Goal: Task Accomplishment & Management: Use online tool/utility

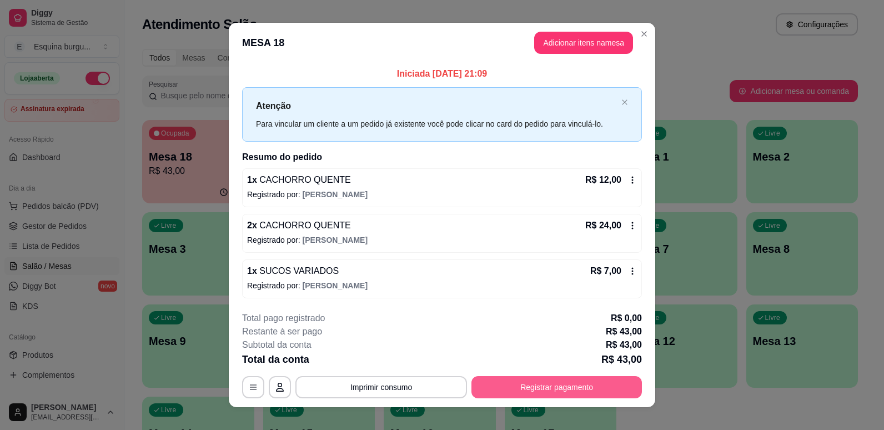
click at [581, 381] on button "Registrar pagamento" at bounding box center [557, 387] width 171 height 22
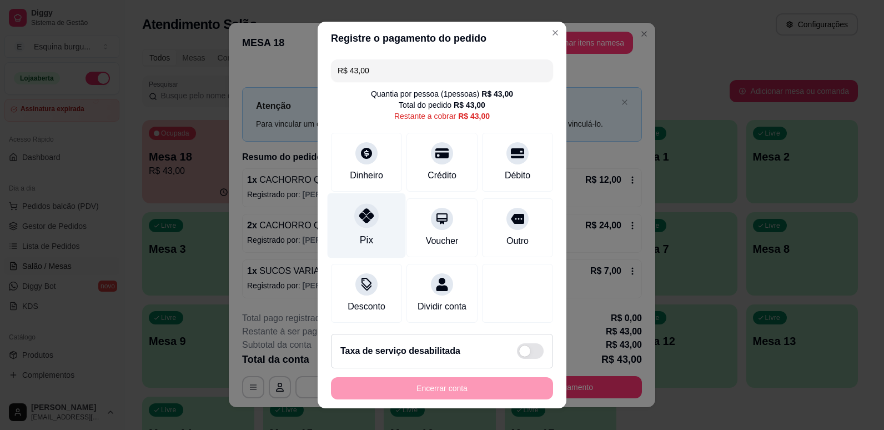
click at [373, 217] on div "Pix" at bounding box center [367, 225] width 78 height 65
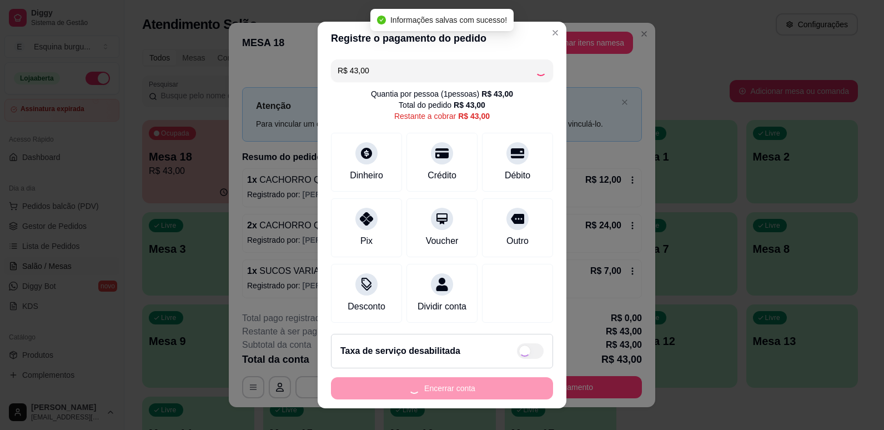
type input "R$ 0,00"
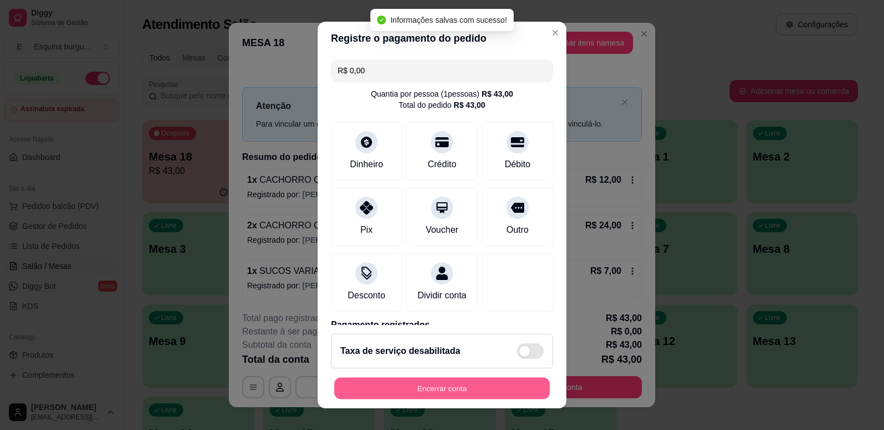
click at [501, 382] on button "Encerrar conta" at bounding box center [442, 389] width 216 height 22
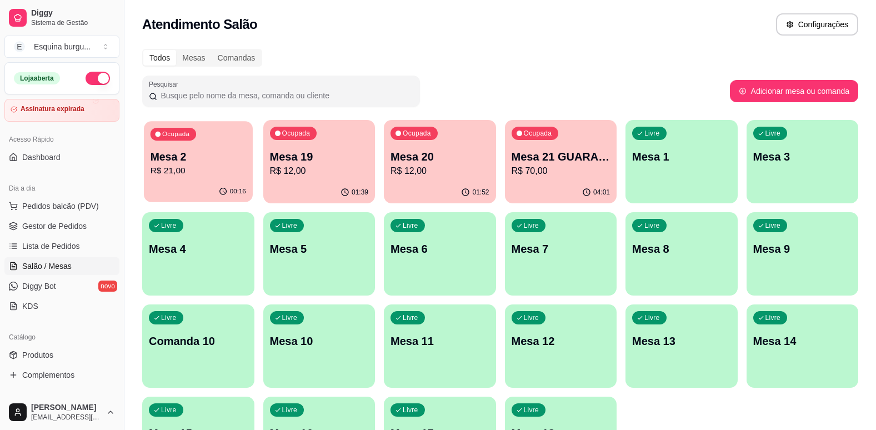
click at [179, 148] on div "Ocupada Mesa 2 R$ 21,00" at bounding box center [198, 151] width 108 height 60
click at [331, 178] on div "Ocupada Mesa 19 R$ 12,00" at bounding box center [319, 151] width 108 height 60
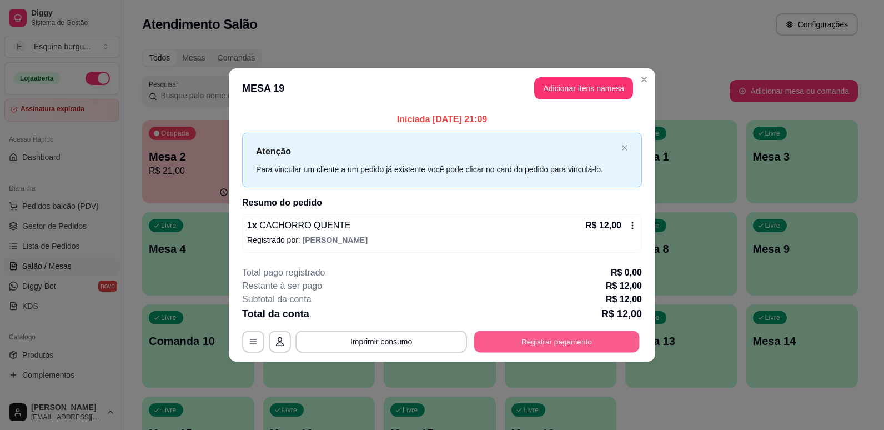
click at [516, 341] on button "Registrar pagamento" at bounding box center [557, 342] width 166 height 22
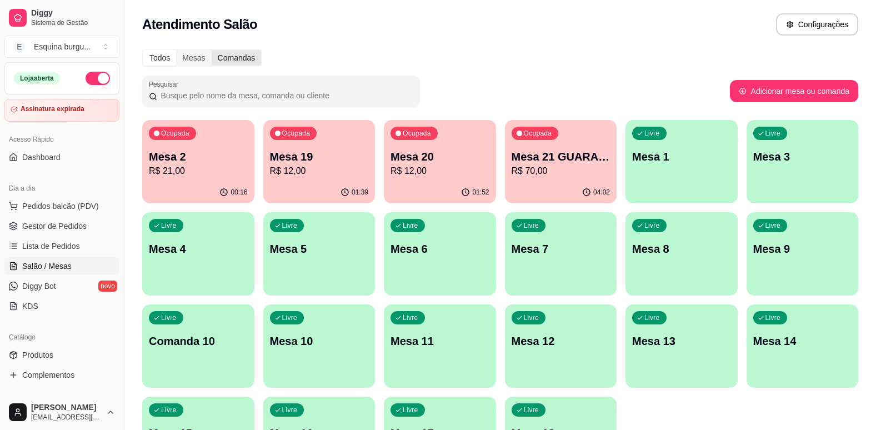
click at [253, 51] on div "Comandas" at bounding box center [237, 58] width 50 height 16
click at [212, 50] on input "Comandas" at bounding box center [212, 50] width 0 height 0
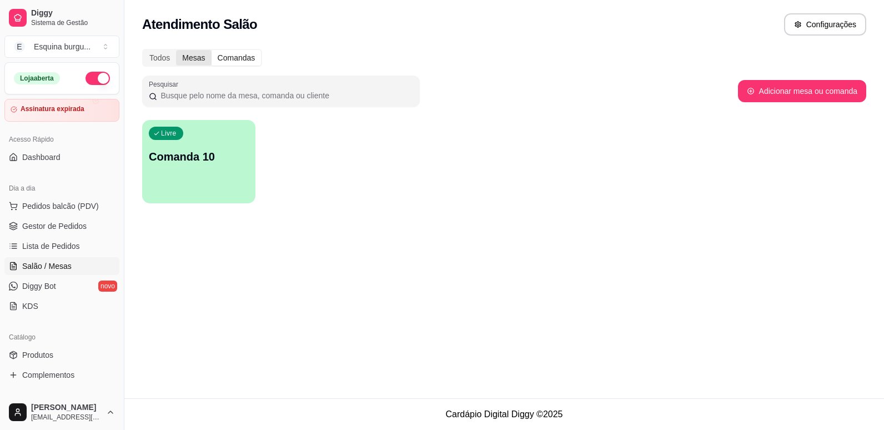
click at [184, 55] on div "Mesas" at bounding box center [193, 58] width 35 height 16
click at [176, 50] on input "Mesas" at bounding box center [176, 50] width 0 height 0
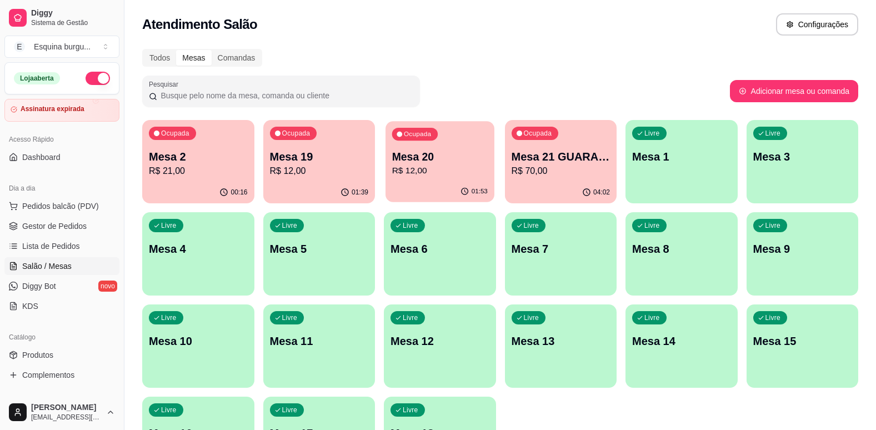
click at [447, 162] on p "Mesa 20" at bounding box center [440, 156] width 96 height 15
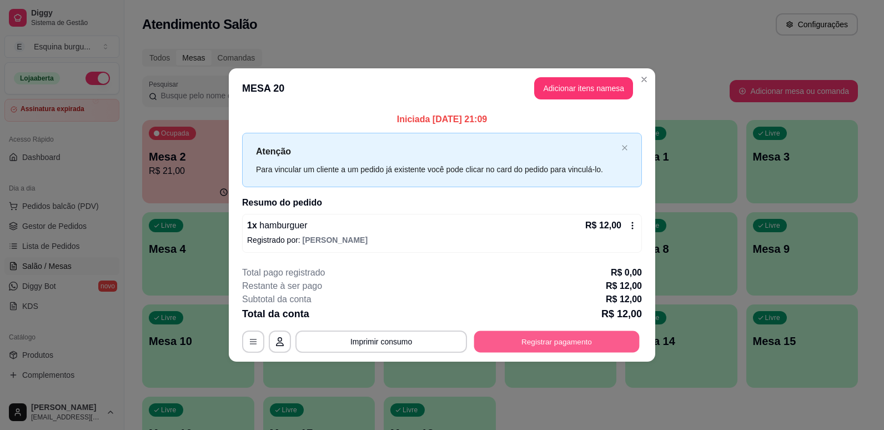
click at [558, 338] on button "Registrar pagamento" at bounding box center [557, 342] width 166 height 22
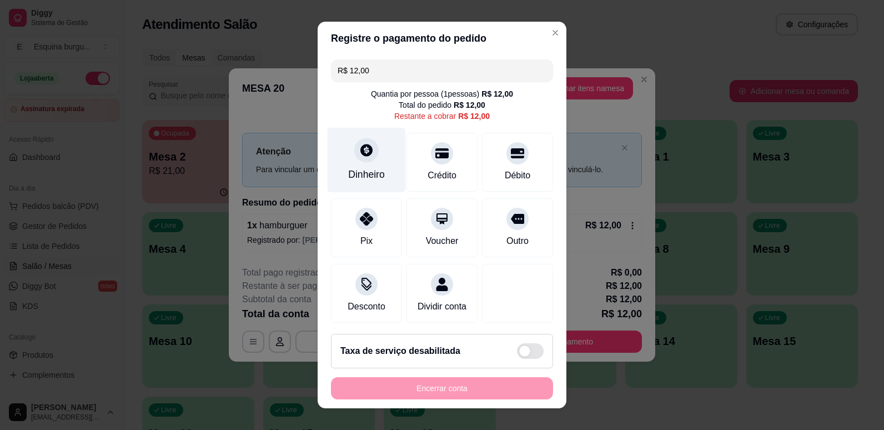
click at [379, 157] on div "Dinheiro" at bounding box center [367, 159] width 78 height 65
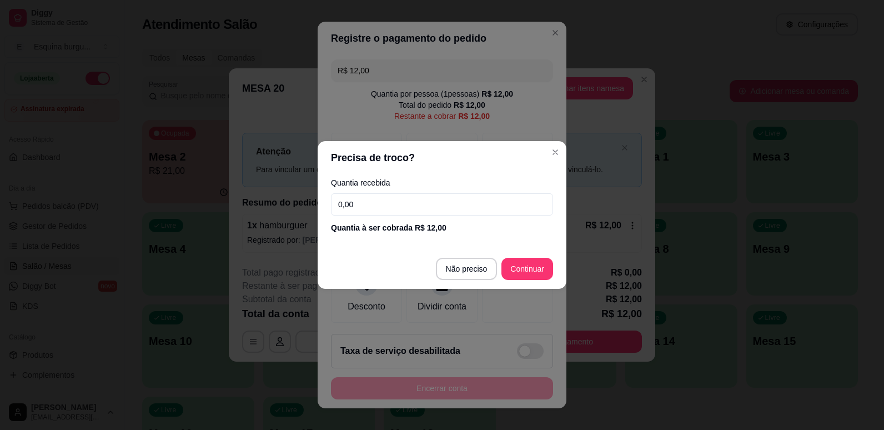
click at [550, 281] on footer "Não preciso Continuar" at bounding box center [442, 269] width 249 height 40
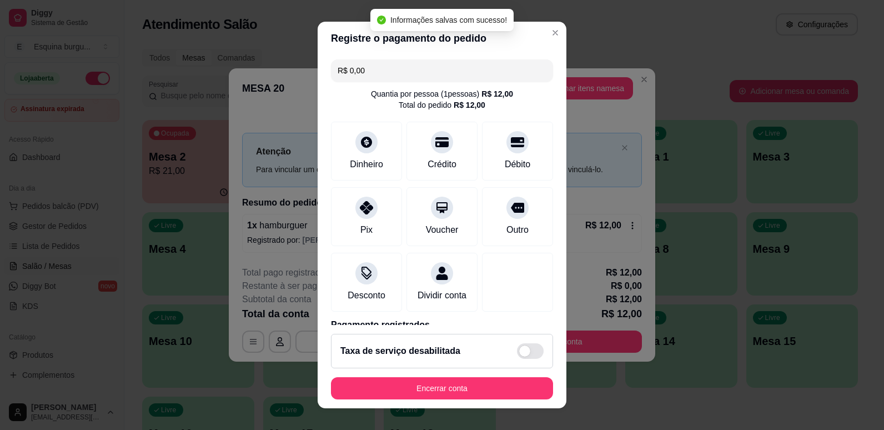
type input "R$ 0,00"
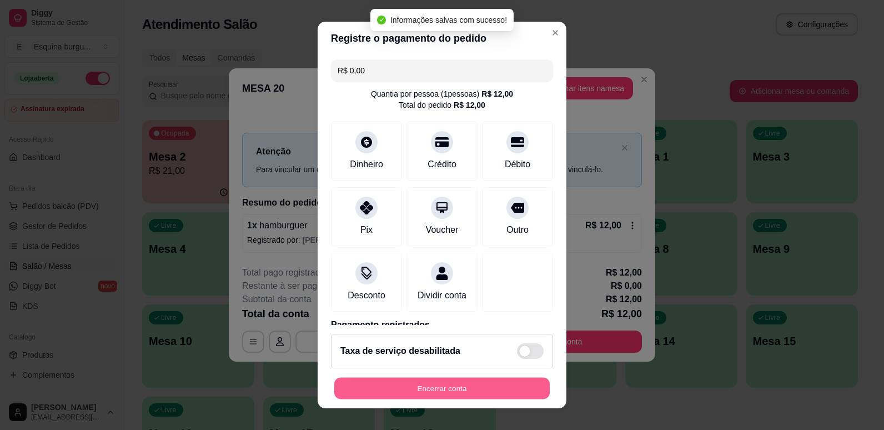
click at [496, 394] on button "Encerrar conta" at bounding box center [442, 389] width 216 height 22
